Goal: Information Seeking & Learning: Check status

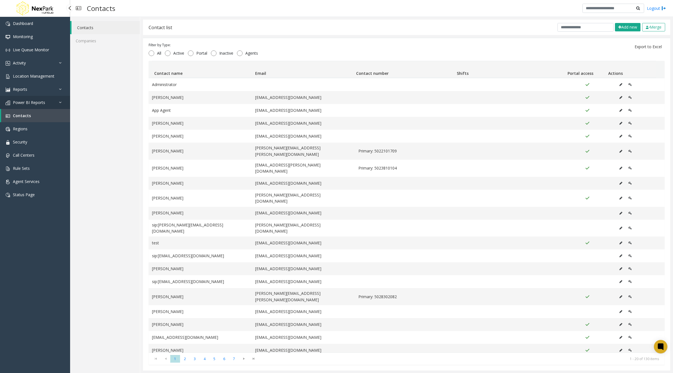
click at [59, 102] on icon at bounding box center [62, 102] width 6 height 4
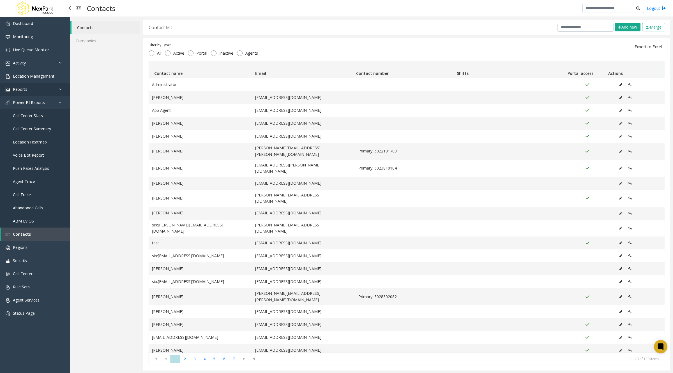
click at [58, 89] on link "Reports" at bounding box center [35, 89] width 70 height 13
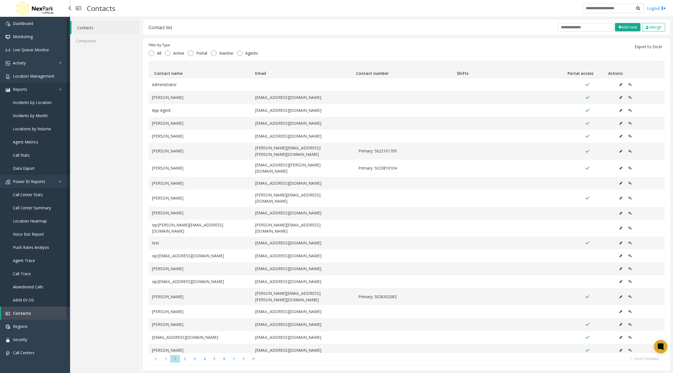
click at [59, 89] on icon at bounding box center [62, 89] width 6 height 4
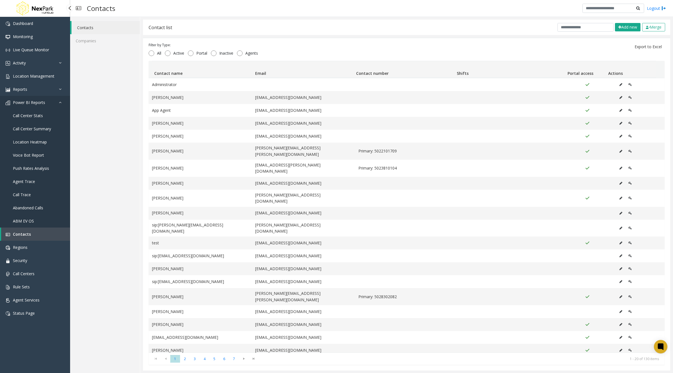
click at [61, 102] on icon at bounding box center [62, 102] width 6 height 4
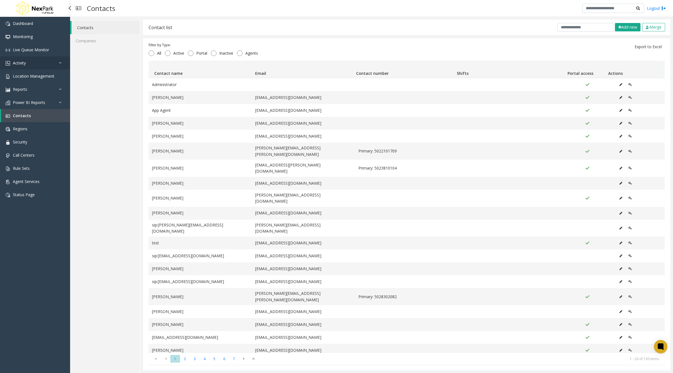
click at [61, 64] on icon at bounding box center [62, 63] width 6 height 4
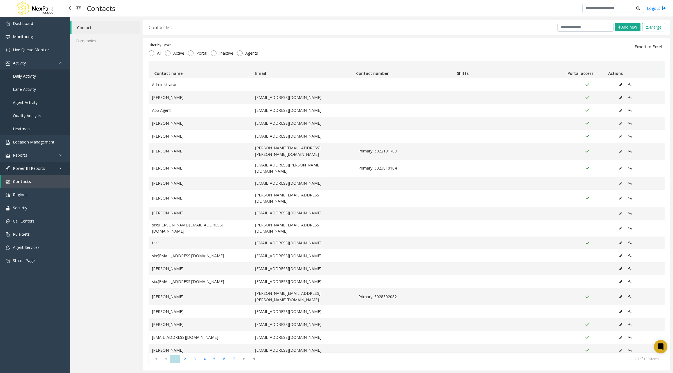
click at [61, 167] on icon at bounding box center [62, 168] width 6 height 4
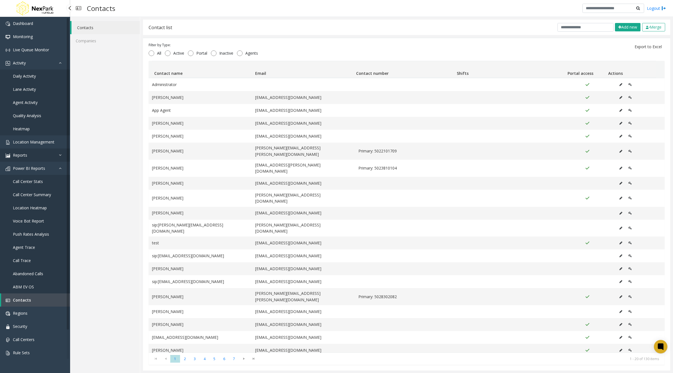
click at [61, 153] on icon at bounding box center [62, 155] width 6 height 4
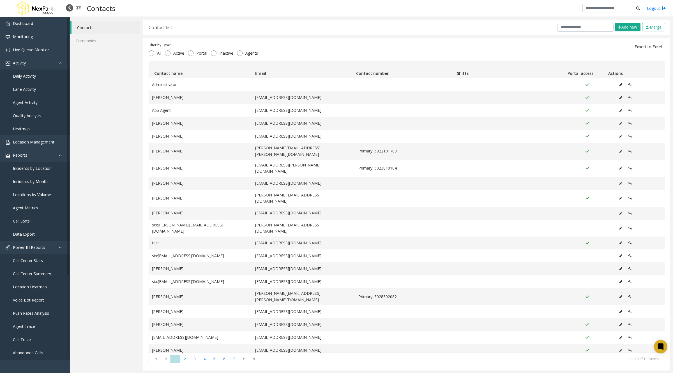
click at [70, 8] on div at bounding box center [69, 7] width 7 height 7
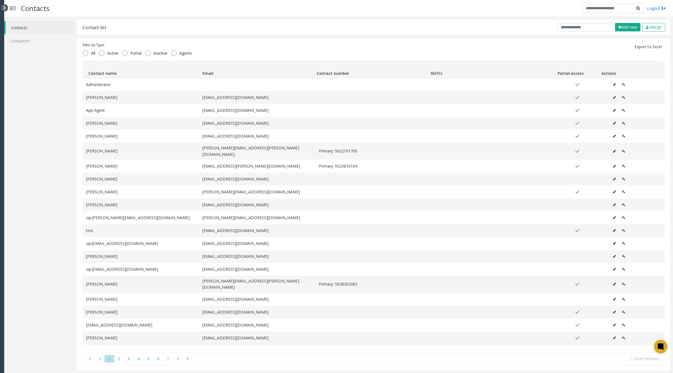
click at [4, 8] on div at bounding box center [4, 7] width 7 height 7
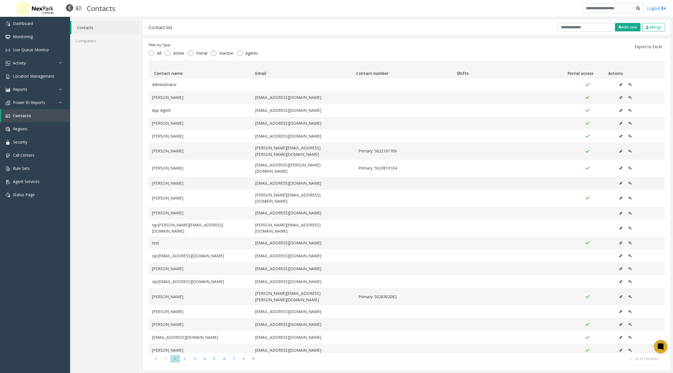
click at [70, 8] on div at bounding box center [69, 7] width 7 height 7
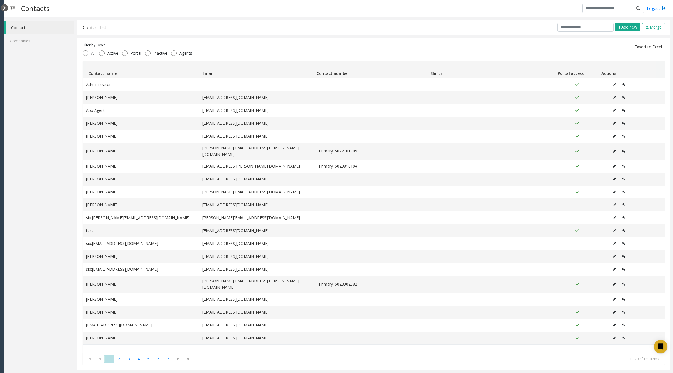
click at [3, 10] on div at bounding box center [4, 7] width 7 height 7
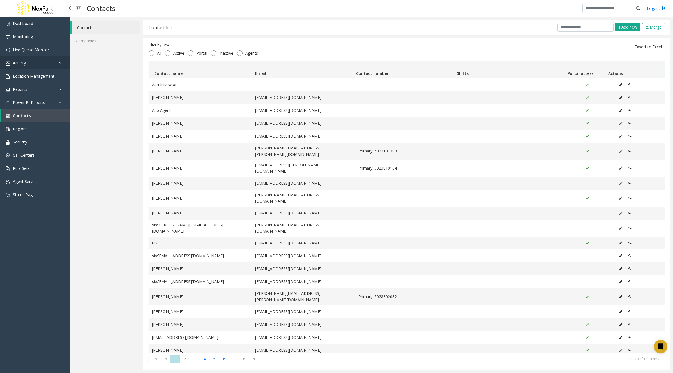
click at [33, 64] on link "Activity" at bounding box center [35, 62] width 70 height 13
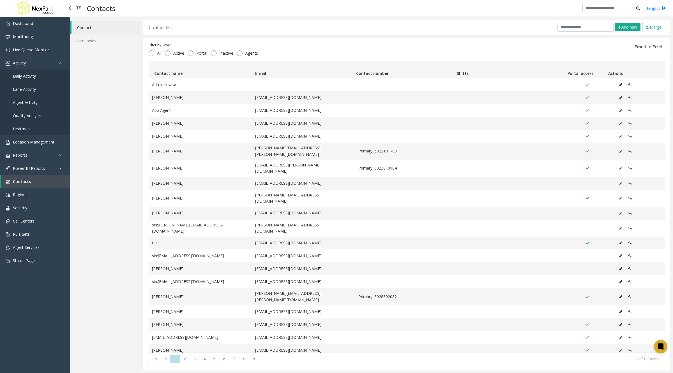
click at [30, 78] on span "Daily Activity" at bounding box center [24, 75] width 23 height 5
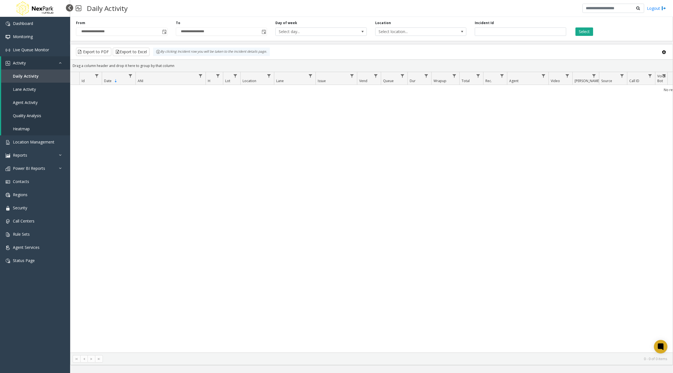
click at [67, 8] on div at bounding box center [69, 7] width 7 height 7
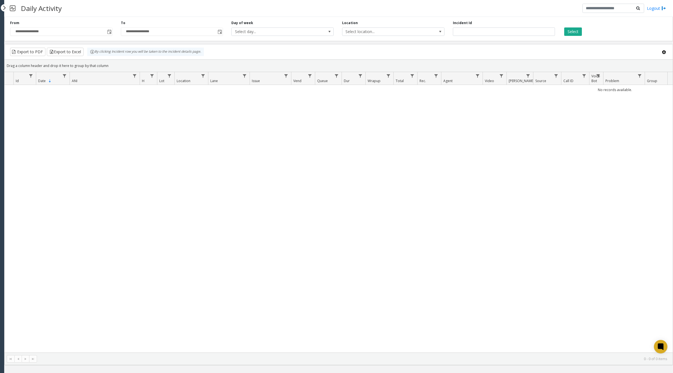
click at [61, 170] on div "No records available." at bounding box center [338, 219] width 668 height 268
click at [4, 10] on div at bounding box center [4, 7] width 7 height 7
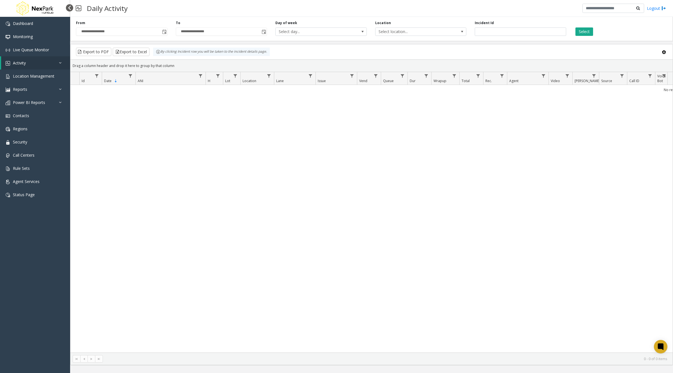
click at [70, 8] on div at bounding box center [69, 7] width 7 height 7
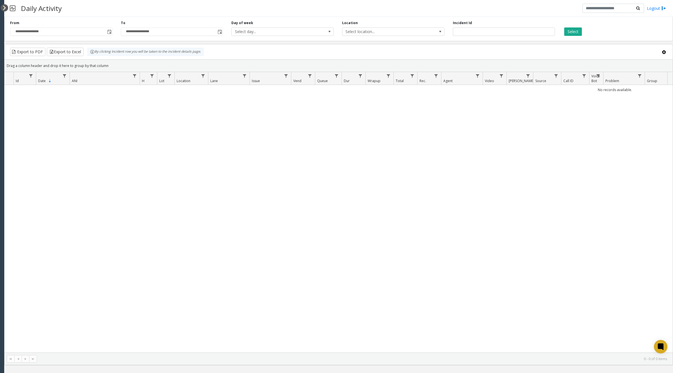
click at [4, 7] on div at bounding box center [4, 7] width 7 height 7
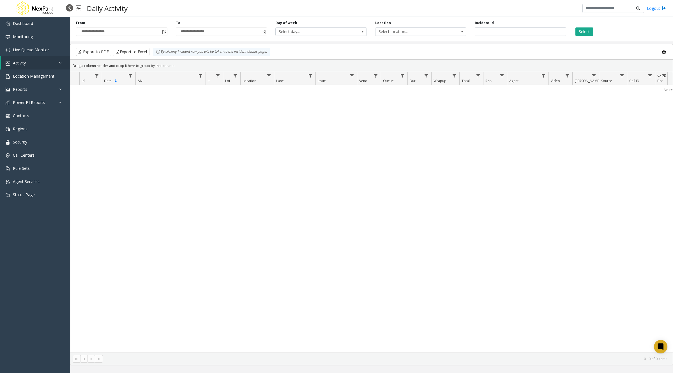
click at [68, 6] on div at bounding box center [69, 7] width 7 height 7
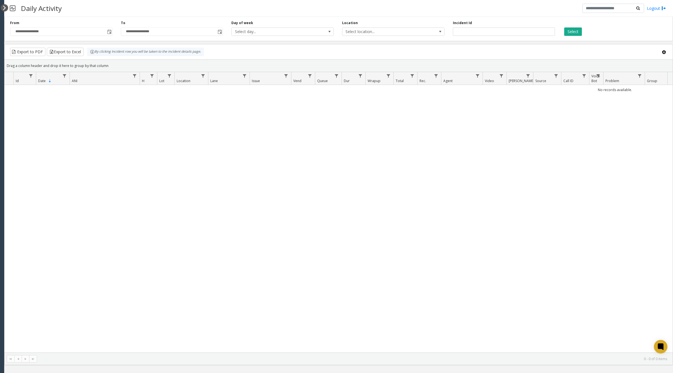
click at [5, 4] on div at bounding box center [4, 7] width 7 height 7
